Goal: Navigation & Orientation: Understand site structure

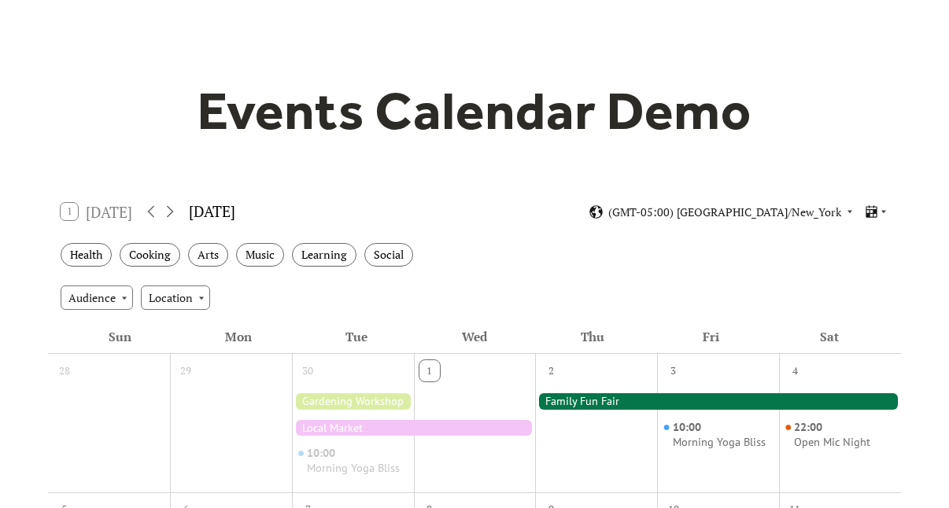
scroll to position [99, 0]
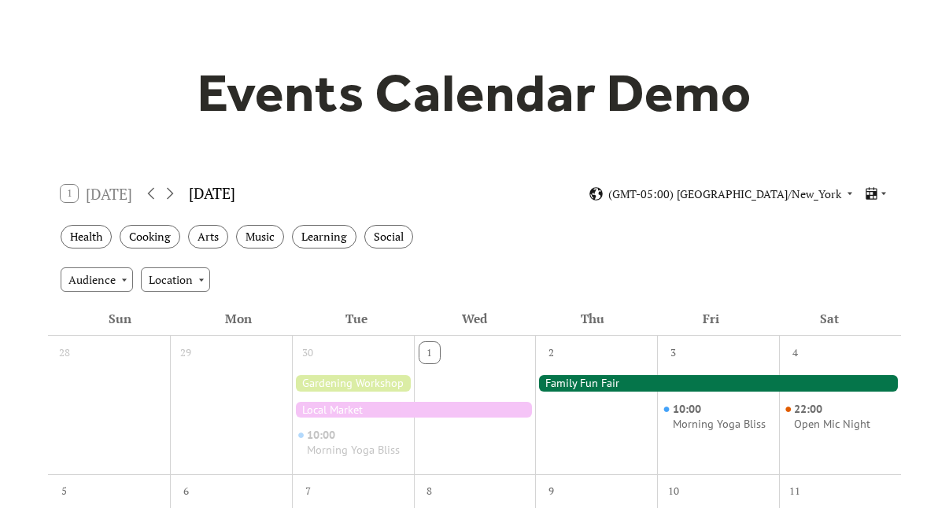
click at [635, 185] on div "1 [DATE] [DATE] (GMT-05:00) [GEOGRAPHIC_DATA]/New_York" at bounding box center [474, 194] width 852 height 42
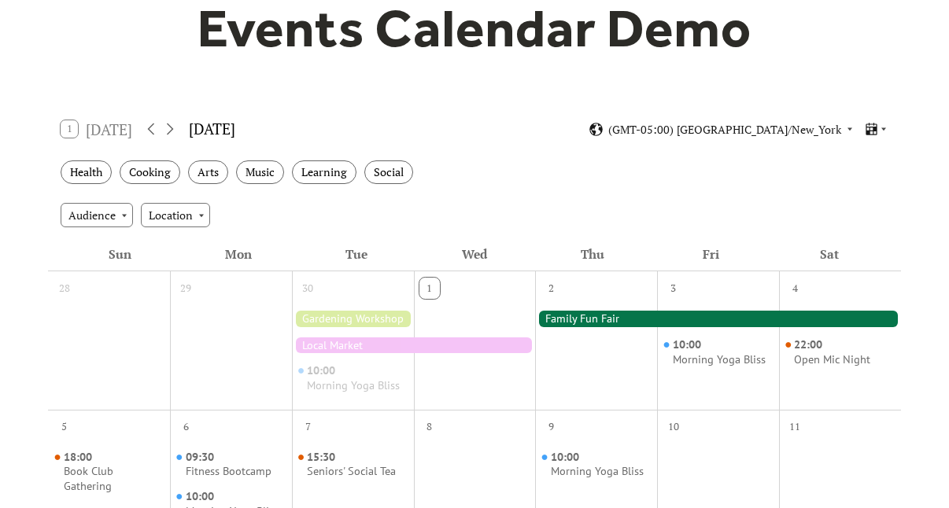
scroll to position [173, 0]
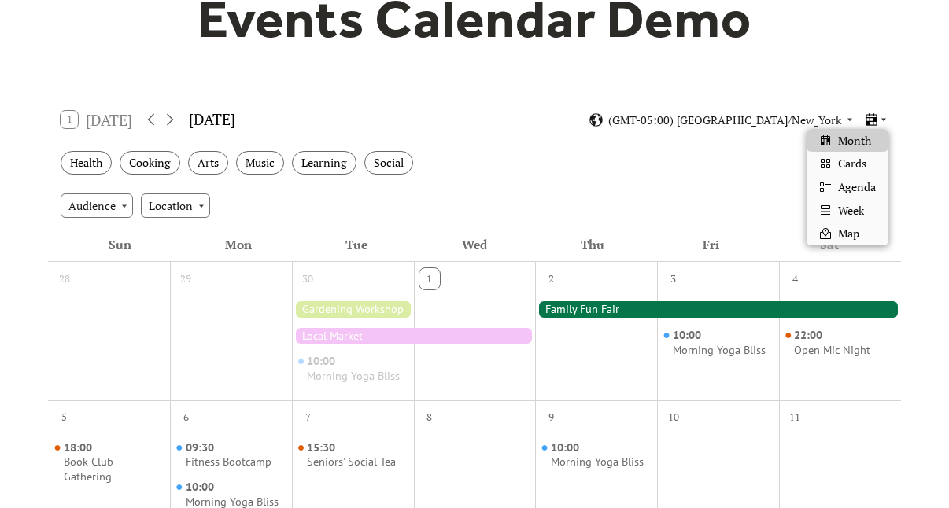
click at [876, 120] on icon at bounding box center [870, 119] width 11 height 13
click at [854, 168] on span "Cards" at bounding box center [852, 163] width 28 height 17
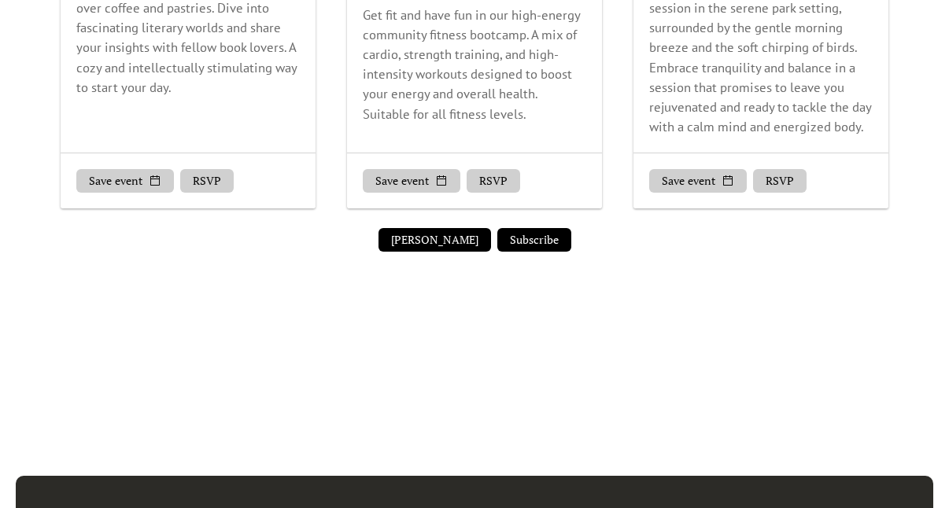
scroll to position [1276, 0]
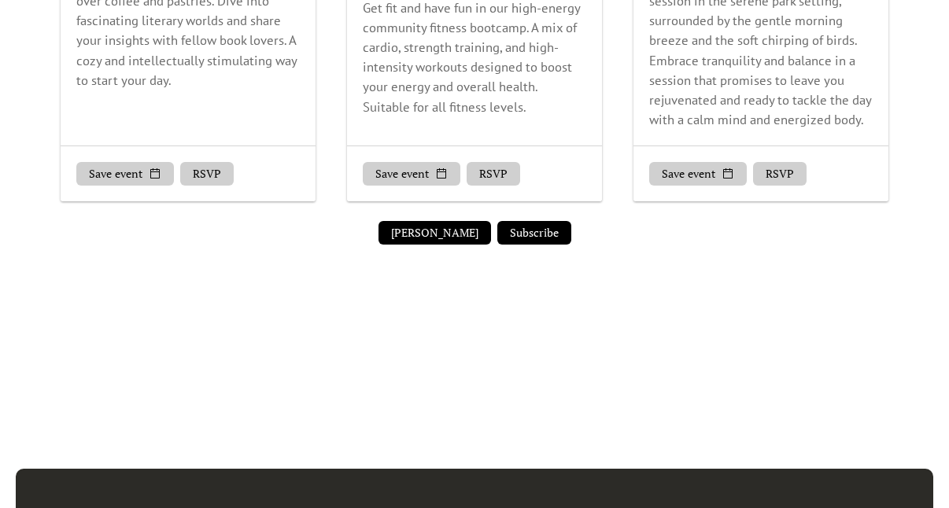
click at [430, 245] on button "[PERSON_NAME]" at bounding box center [434, 233] width 113 height 24
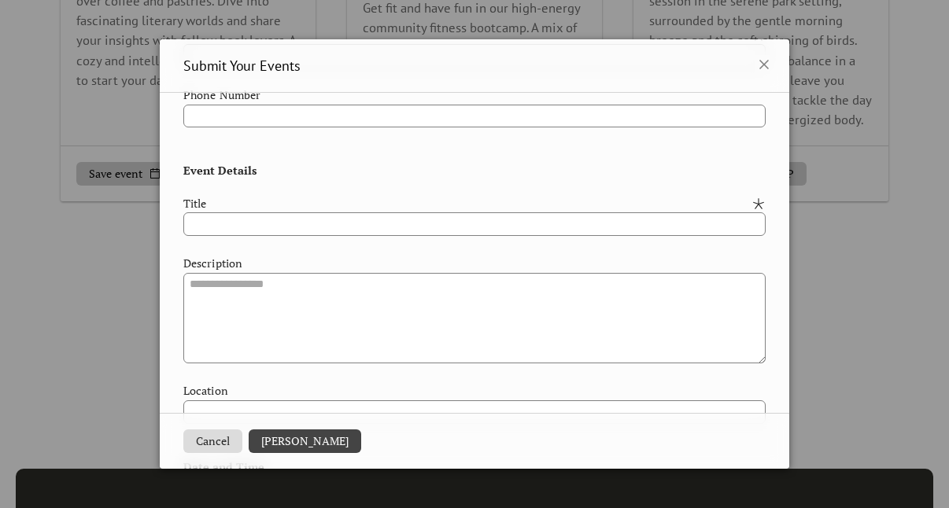
scroll to position [0, 0]
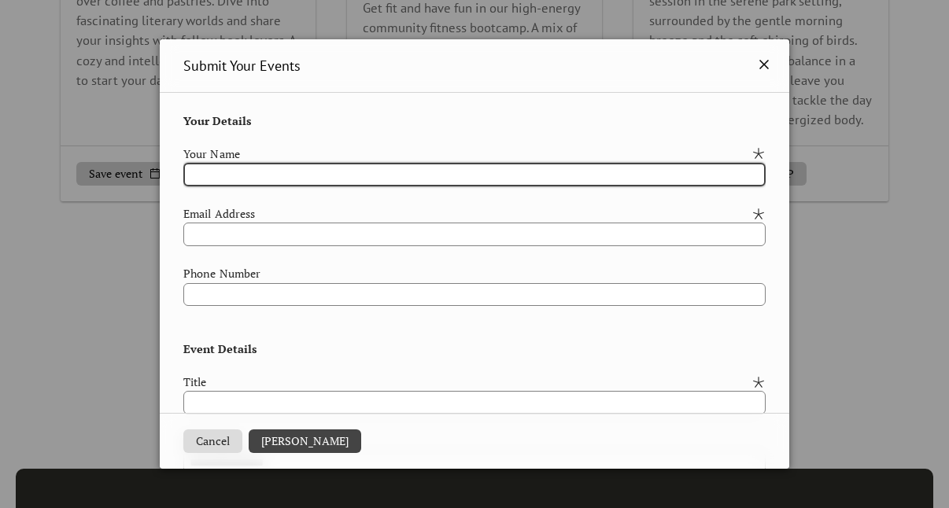
click at [767, 63] on icon at bounding box center [763, 64] width 9 height 9
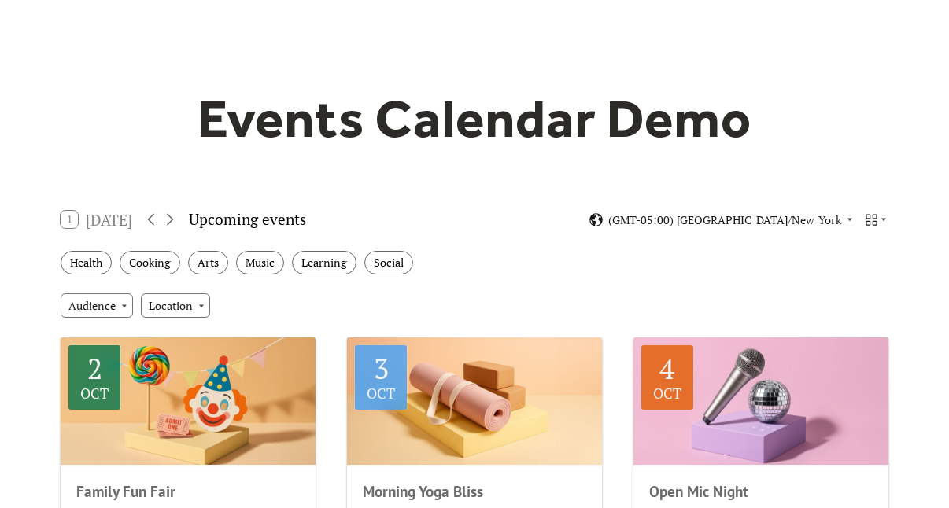
scroll to position [72, 0]
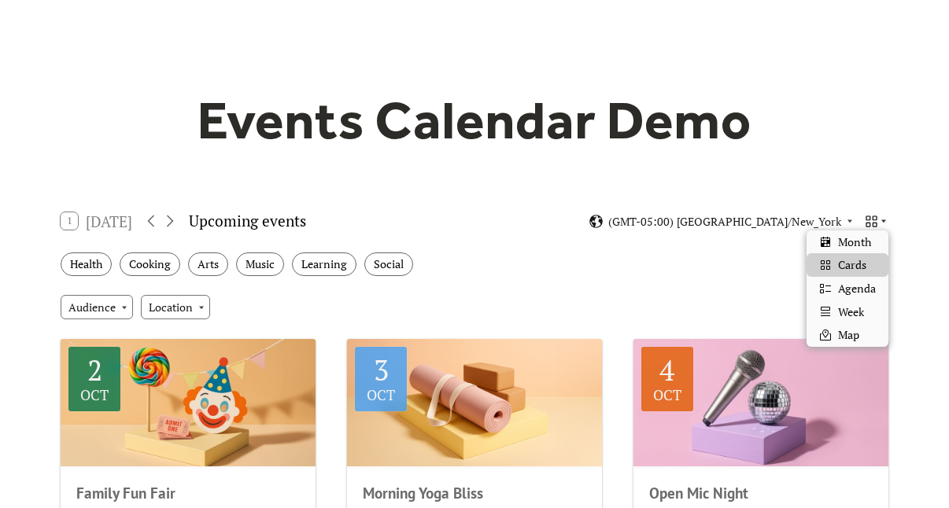
click at [876, 223] on icon at bounding box center [870, 221] width 11 height 11
click at [849, 290] on span "Agenda" at bounding box center [857, 288] width 38 height 17
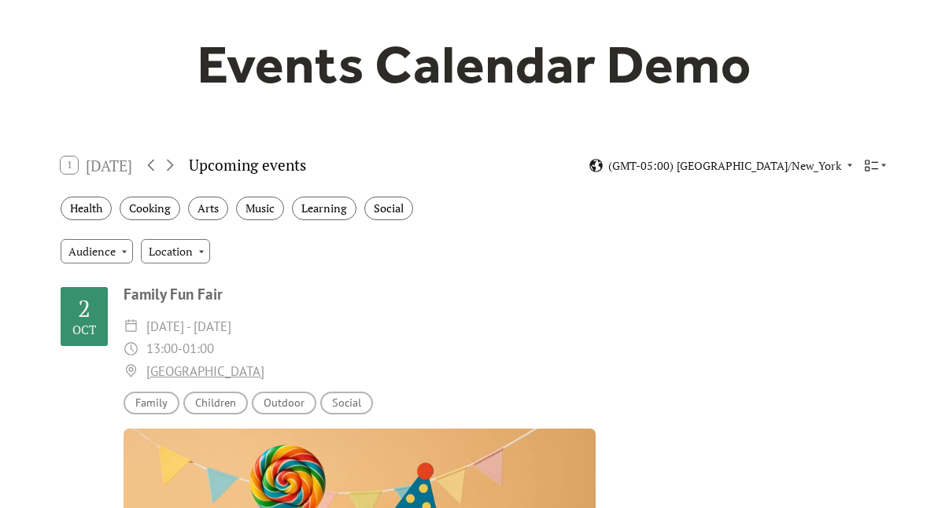
scroll to position [0, 0]
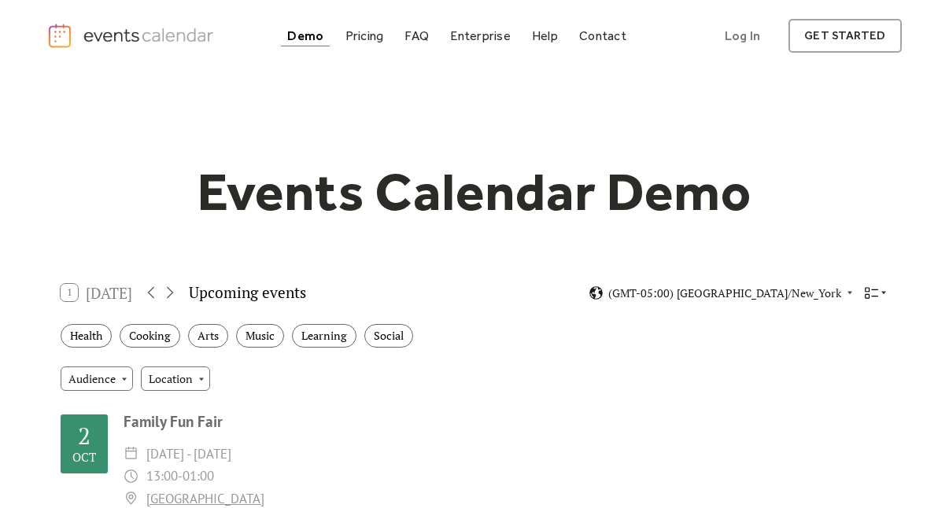
click at [875, 290] on icon at bounding box center [871, 292] width 13 height 11
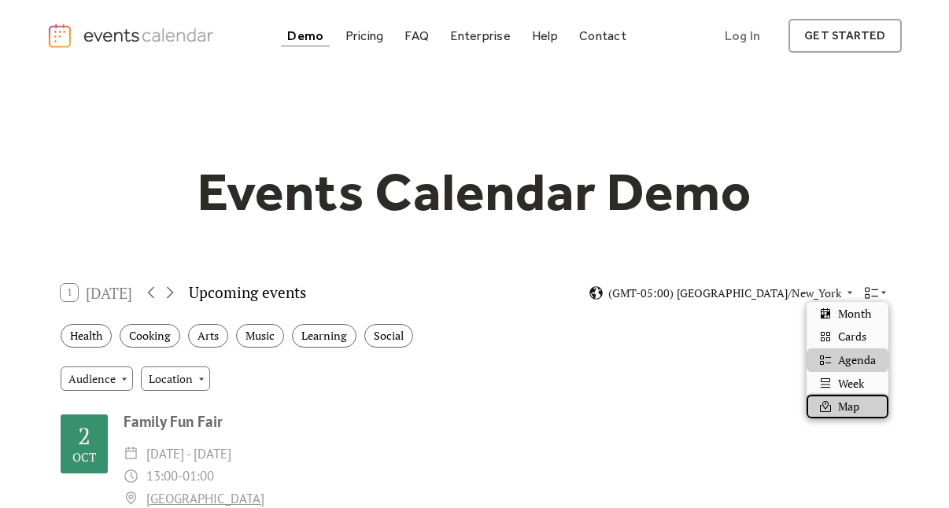
click at [850, 411] on span "Map" at bounding box center [848, 406] width 21 height 17
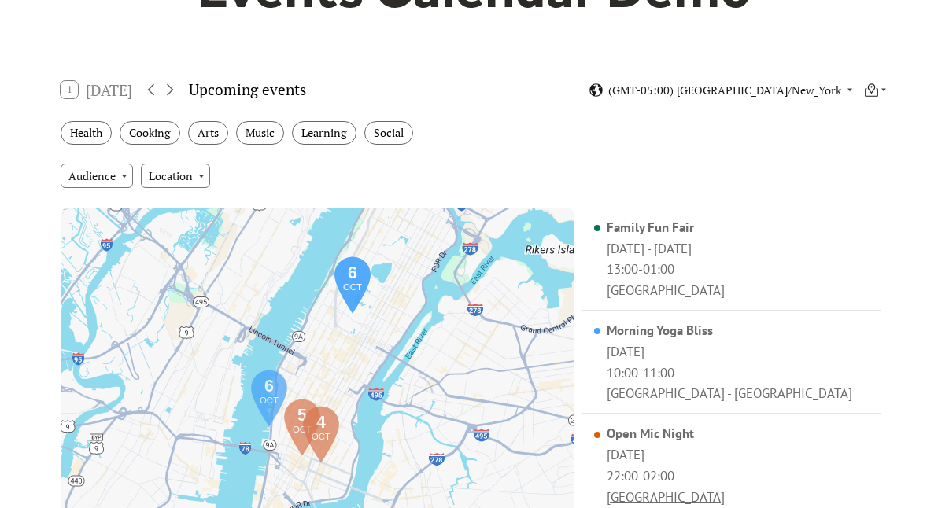
scroll to position [209, 0]
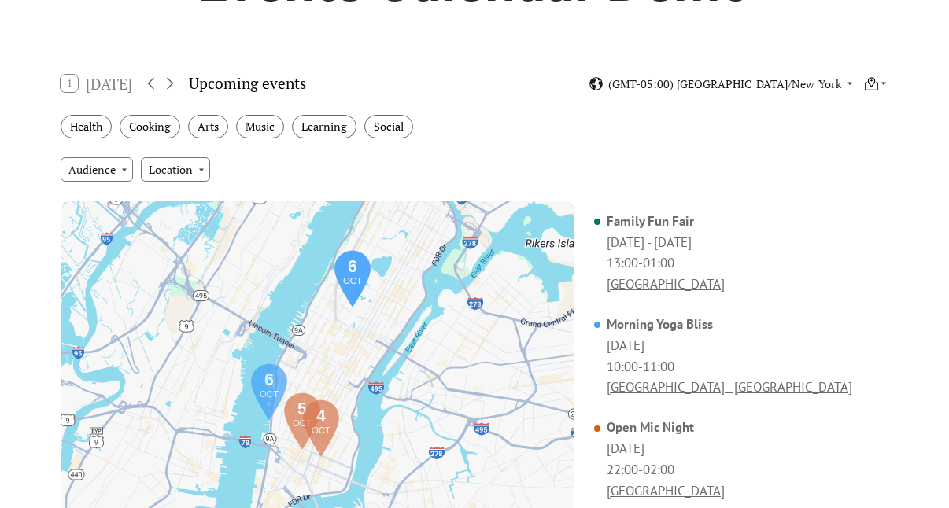
click at [883, 83] on icon at bounding box center [883, 84] width 5 height 3
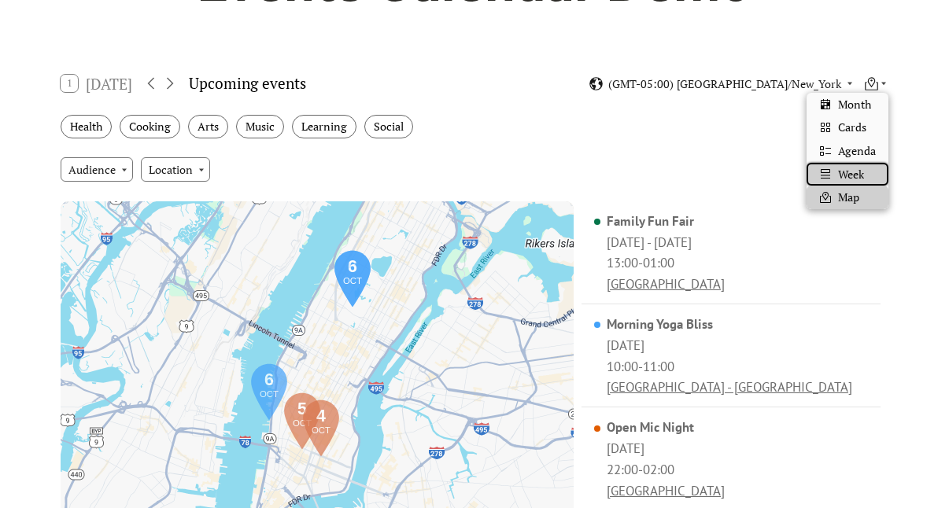
click at [852, 170] on span "Week" at bounding box center [851, 174] width 26 height 17
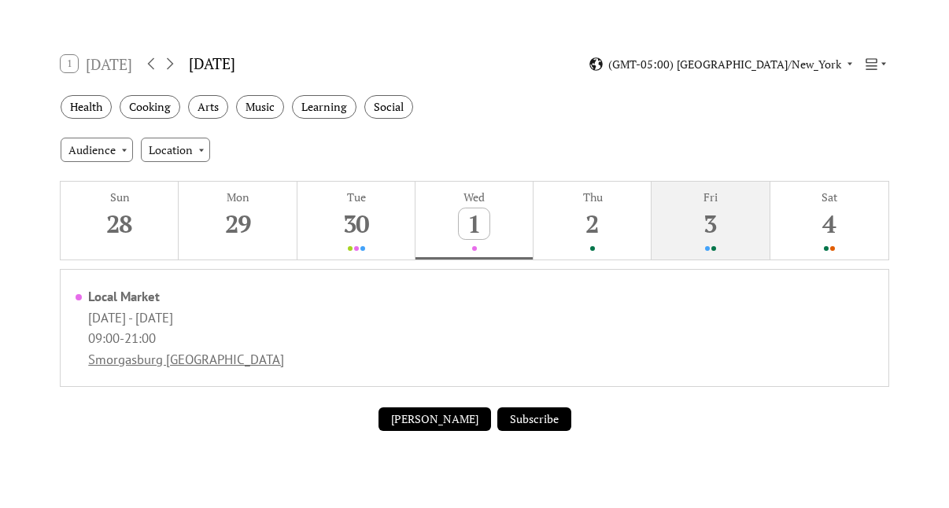
scroll to position [224, 0]
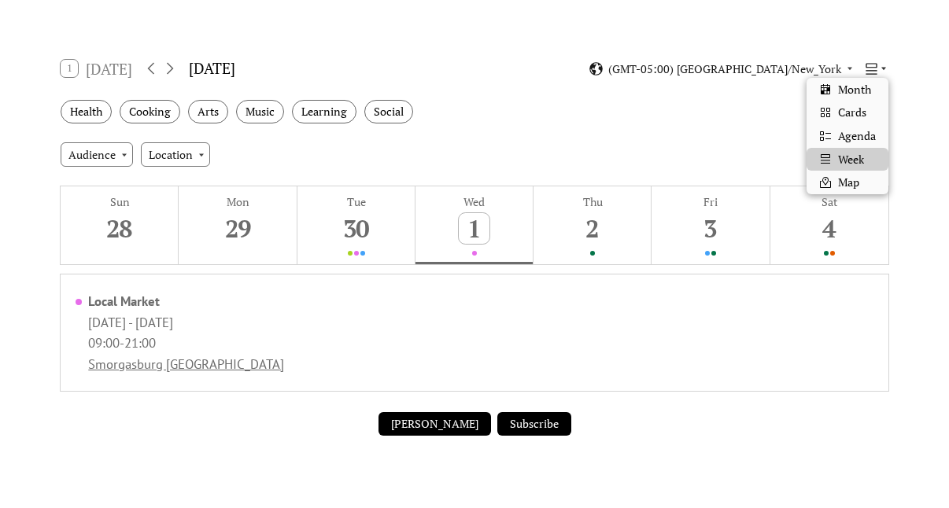
click at [881, 71] on icon at bounding box center [883, 68] width 9 height 9
click at [854, 109] on span "Cards" at bounding box center [852, 112] width 28 height 17
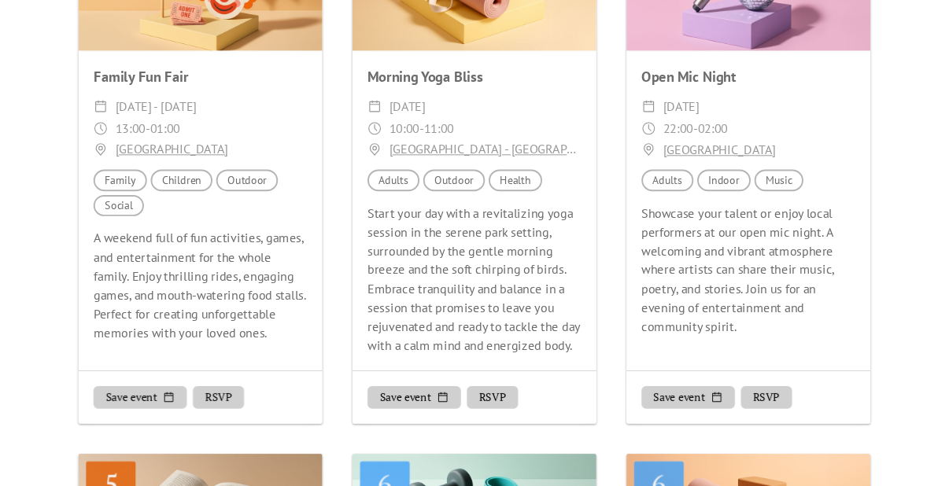
scroll to position [488, 0]
